Goal: Navigation & Orientation: Go to known website

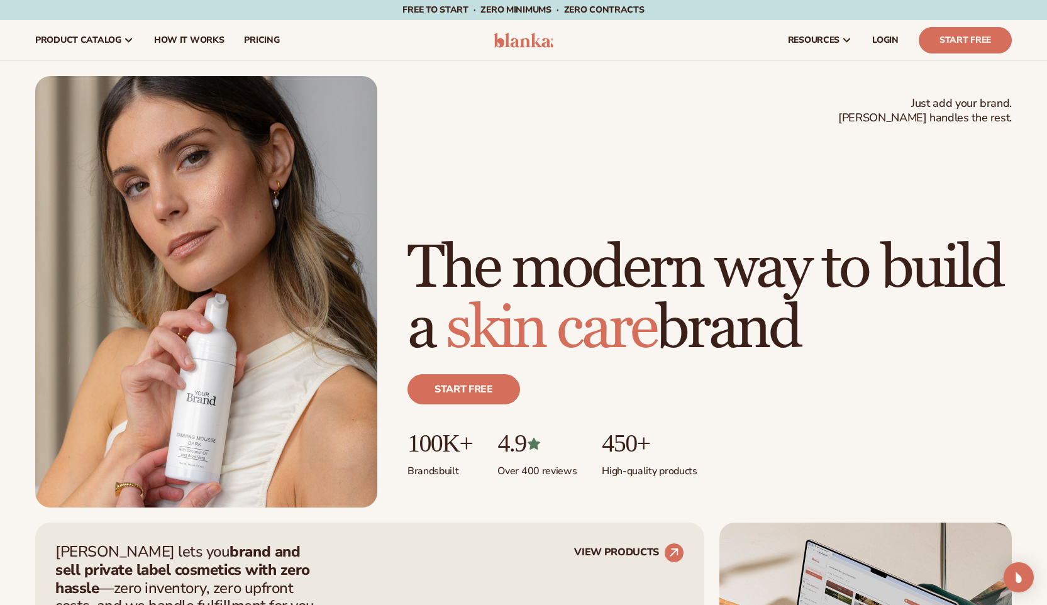
click at [500, 43] on img at bounding box center [524, 40] width 60 height 15
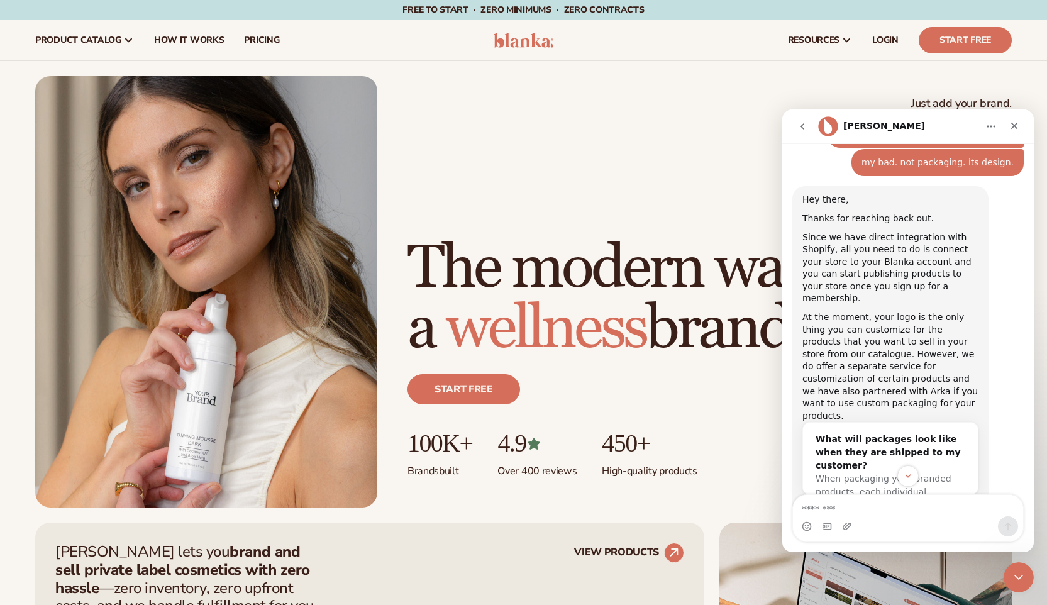
scroll to position [789, 0]
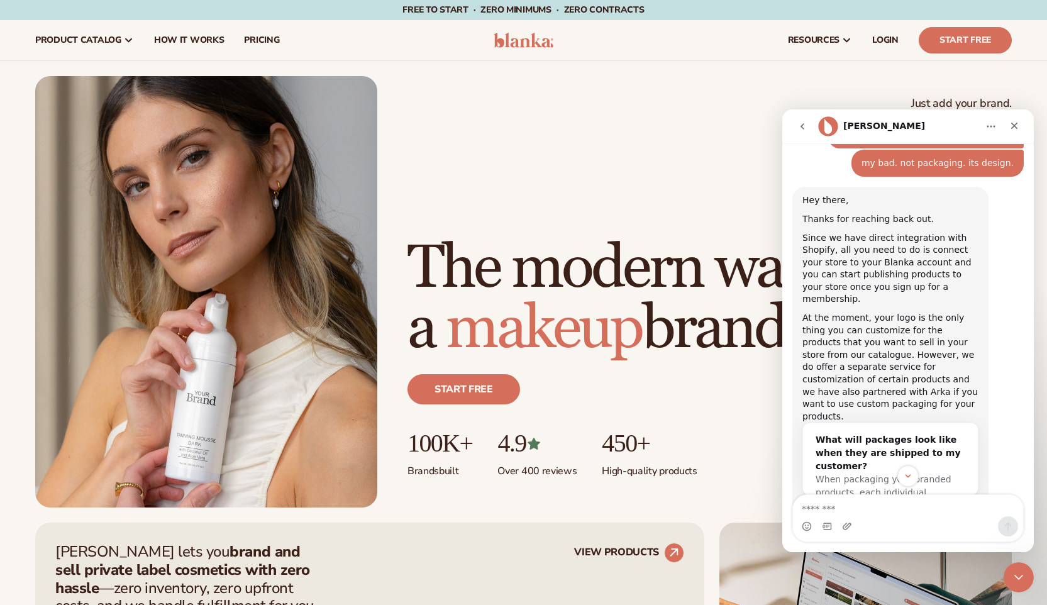
click at [807, 128] on icon "go back" at bounding box center [802, 126] width 10 height 10
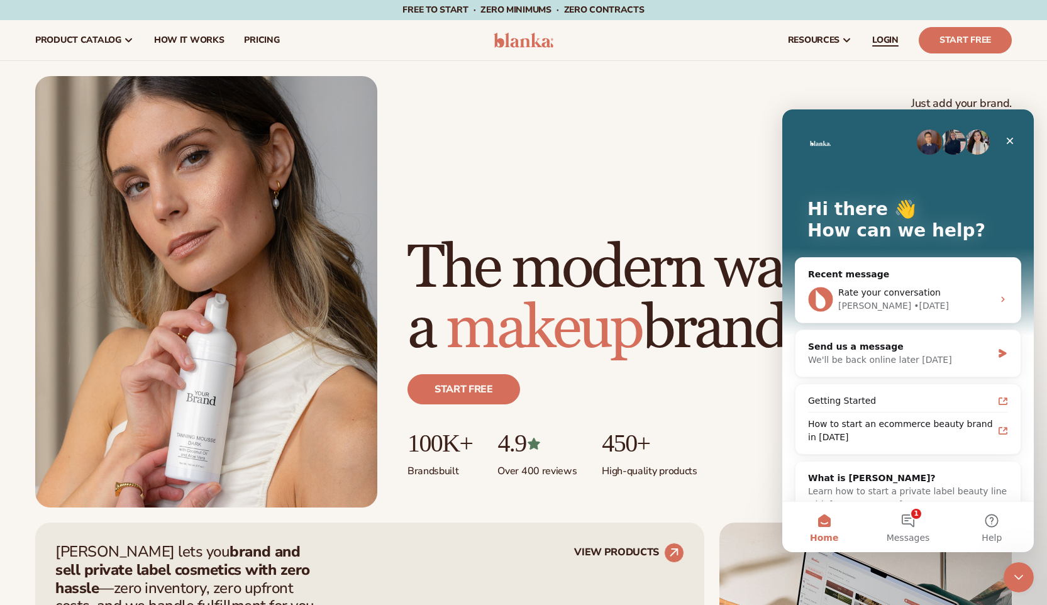
click at [887, 40] on span "LOGIN" at bounding box center [885, 40] width 26 height 10
